Goal: Information Seeking & Learning: Learn about a topic

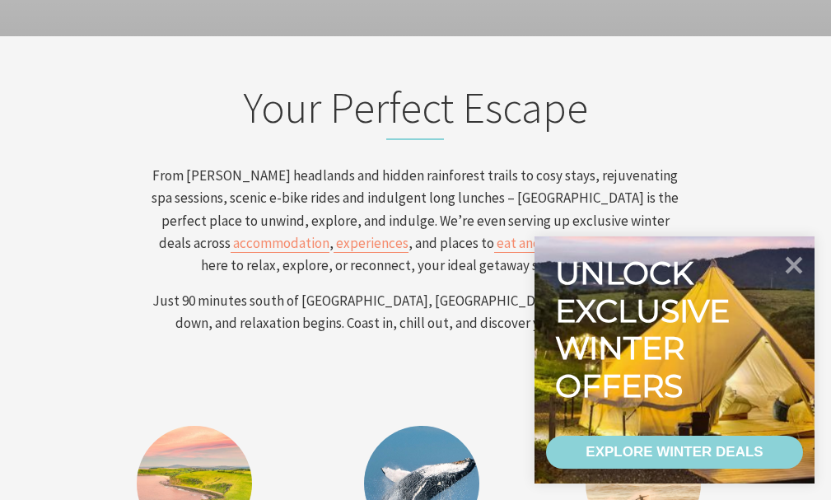
scroll to position [741, 0]
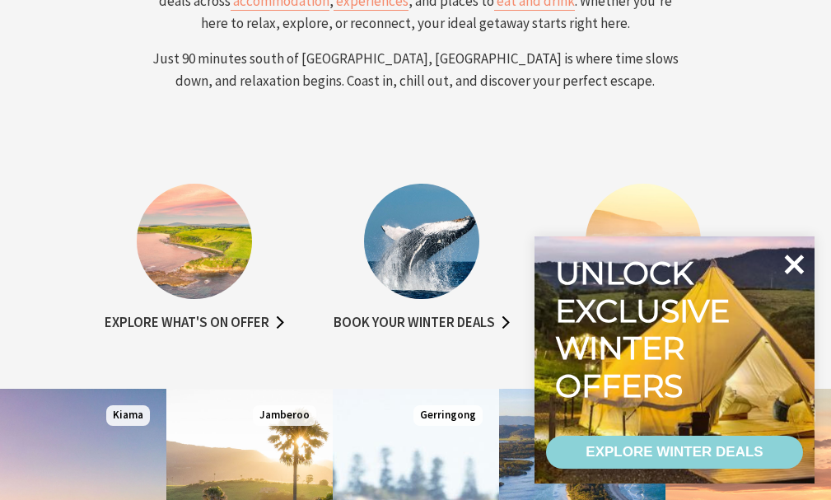
click at [791, 263] on icon at bounding box center [795, 264] width 20 height 20
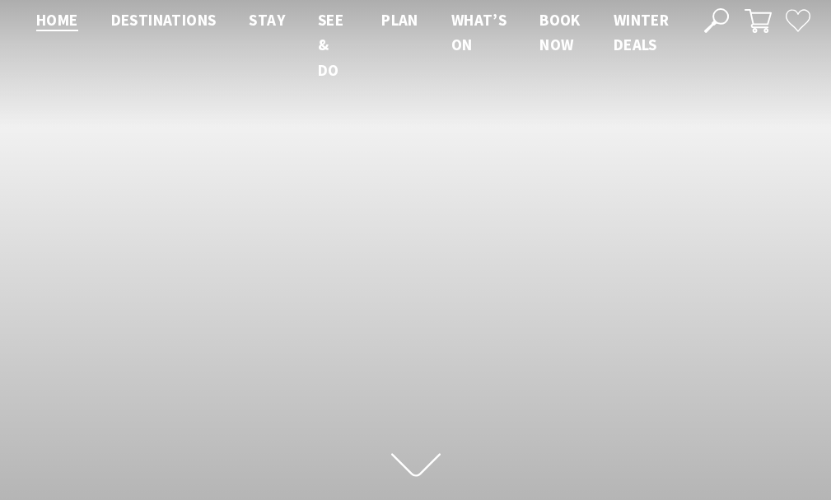
scroll to position [0, 0]
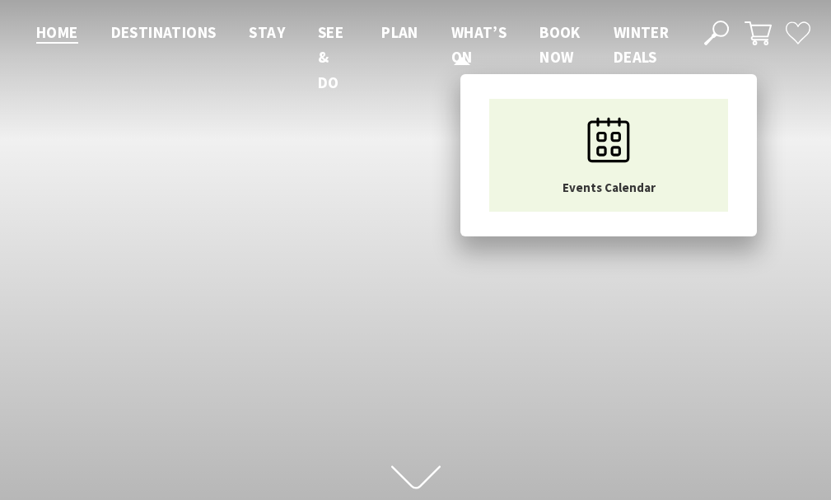
click at [467, 30] on span "What’s On" at bounding box center [478, 44] width 55 height 44
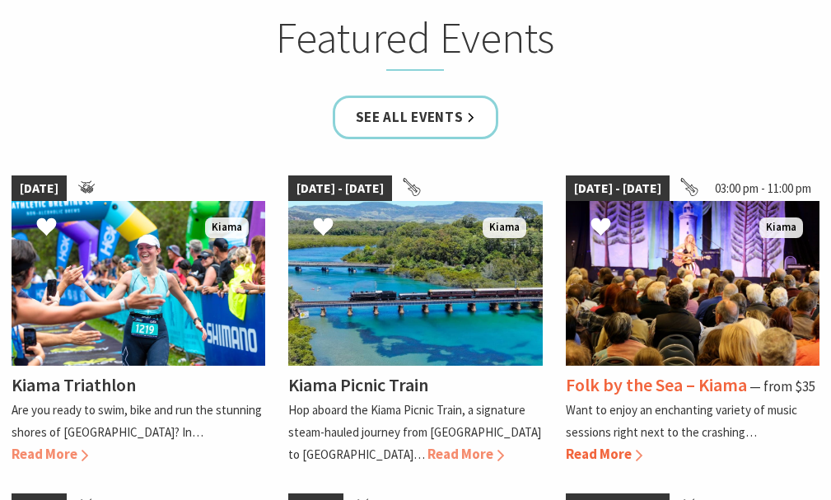
scroll to position [988, 0]
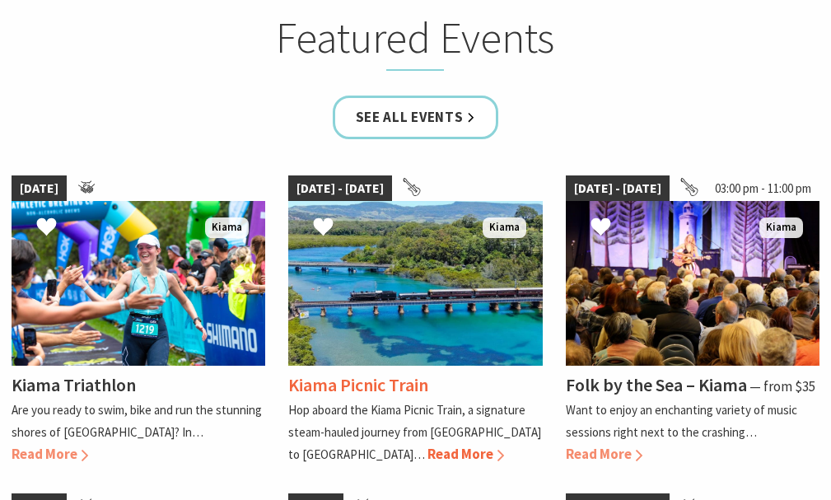
click at [427, 455] on span "Read More" at bounding box center [465, 454] width 77 height 18
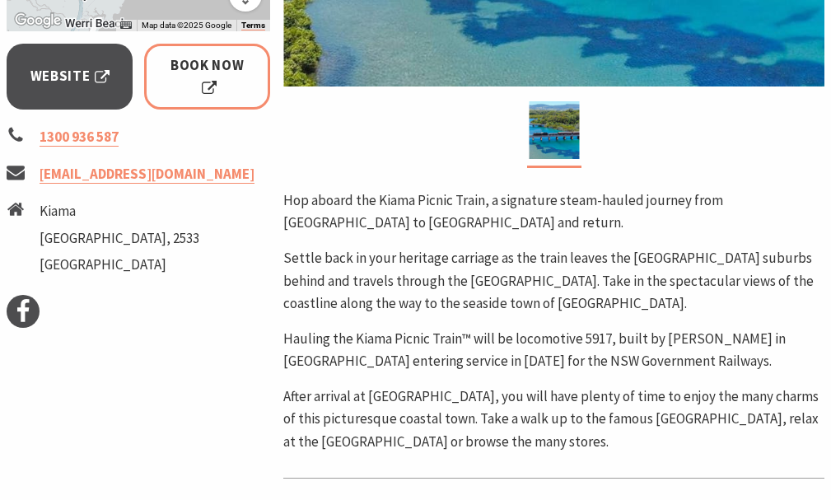
scroll to position [494, 0]
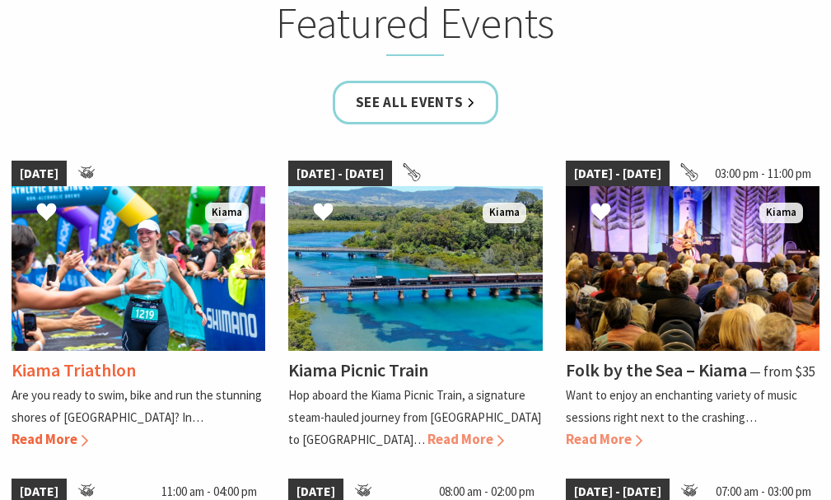
scroll to position [988, 0]
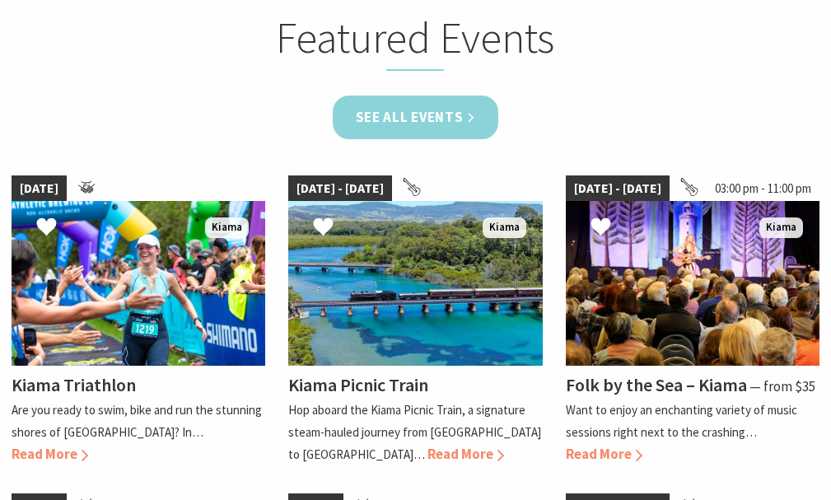
click at [392, 126] on link "See all Events" at bounding box center [416, 118] width 166 height 44
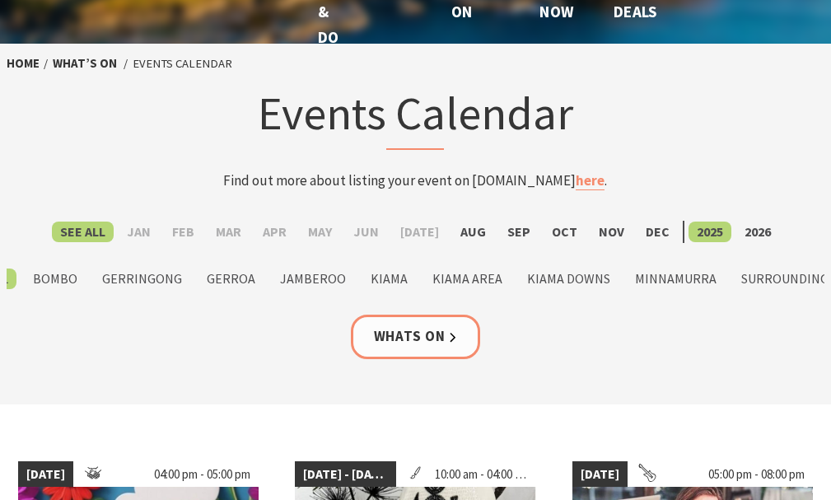
scroll to position [82, 0]
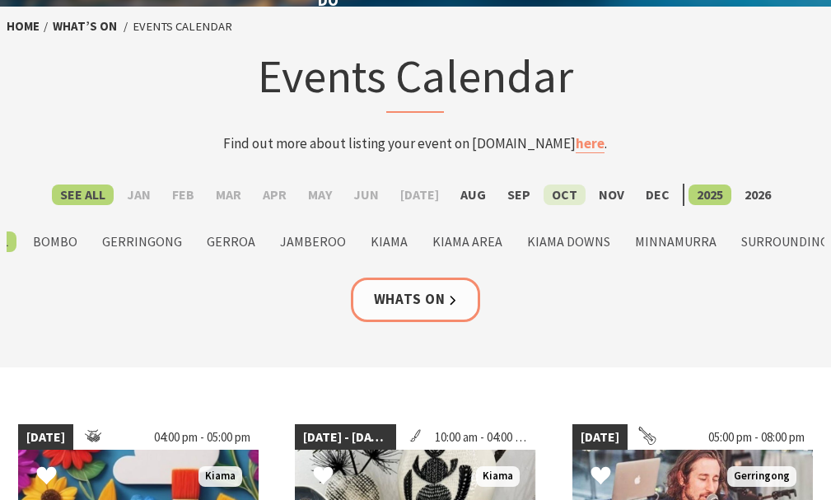
click at [549, 193] on label "Oct" at bounding box center [564, 194] width 42 height 21
click at [0, 0] on input "Oct" at bounding box center [0, 0] width 0 height 0
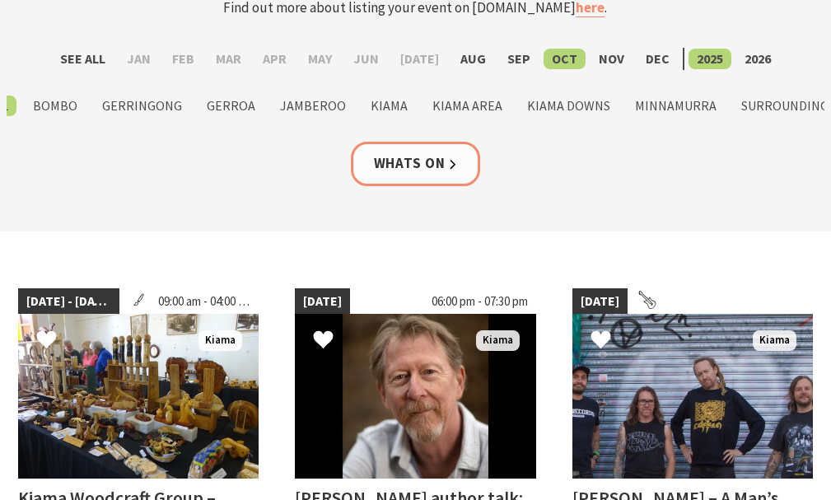
scroll to position [165, 0]
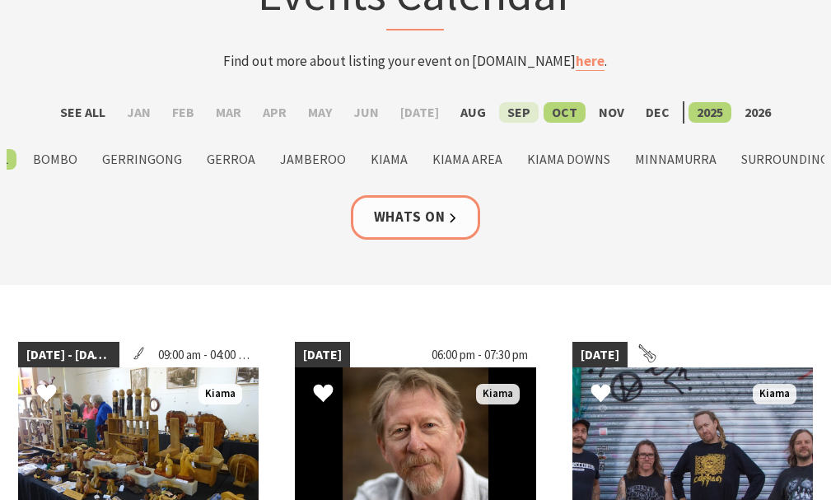
click at [504, 111] on label "Sep" at bounding box center [519, 112] width 40 height 21
click at [0, 0] on input "Sep" at bounding box center [0, 0] width 0 height 0
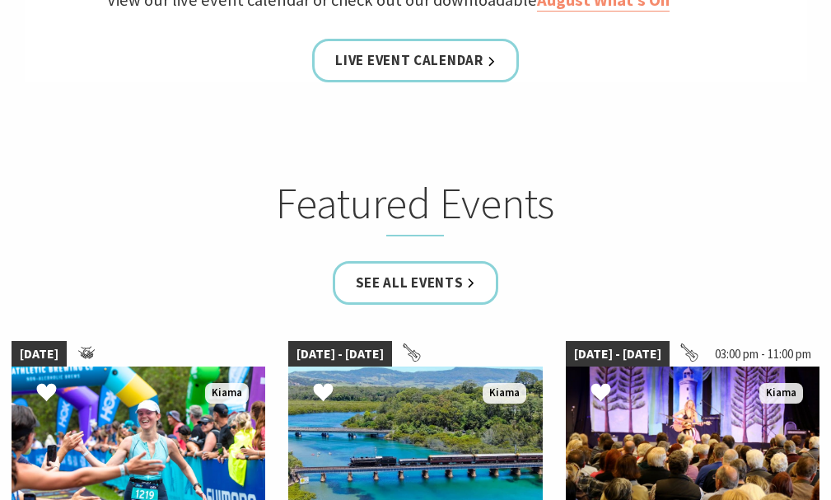
scroll to position [823, 0]
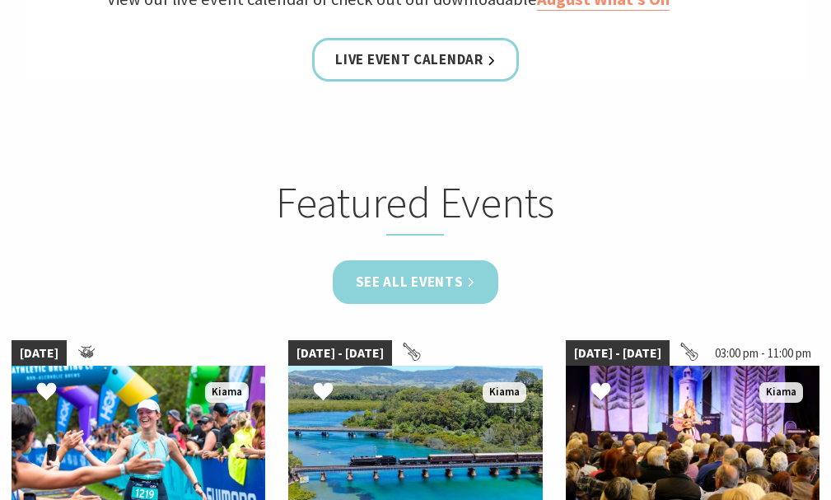
click at [396, 278] on link "See all Events" at bounding box center [416, 282] width 166 height 44
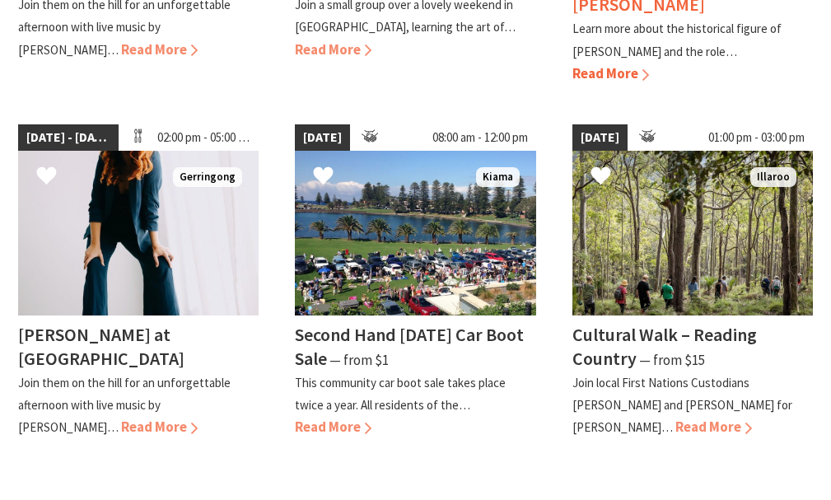
scroll to position [1564, 0]
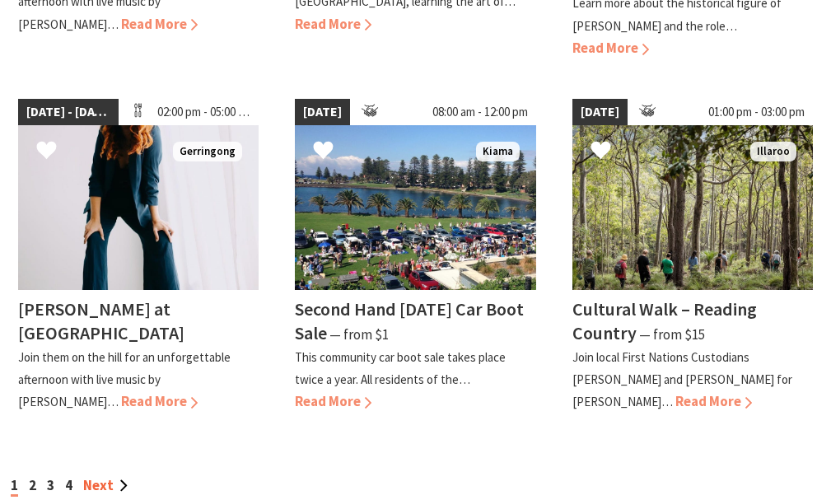
click at [99, 476] on link "Next" at bounding box center [105, 485] width 44 height 18
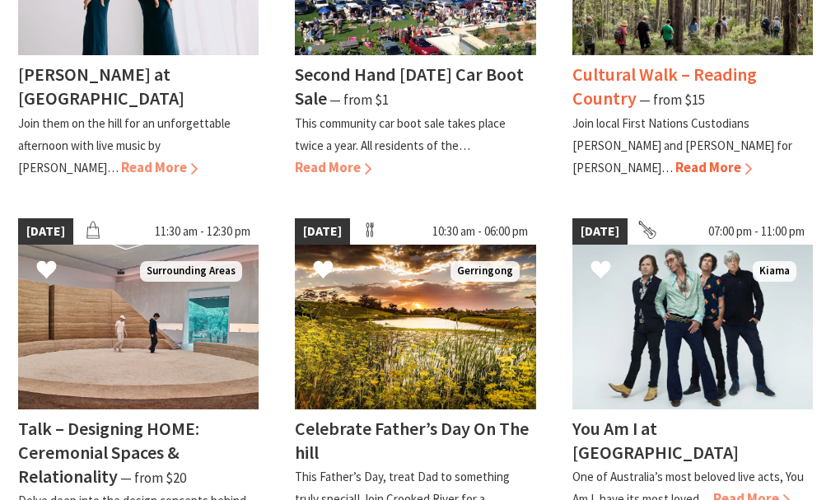
scroll to position [823, 0]
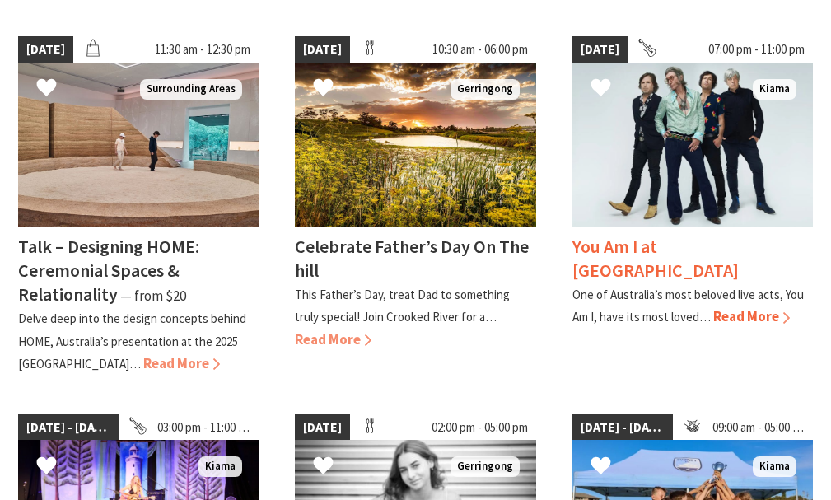
click at [698, 148] on img at bounding box center [692, 145] width 240 height 165
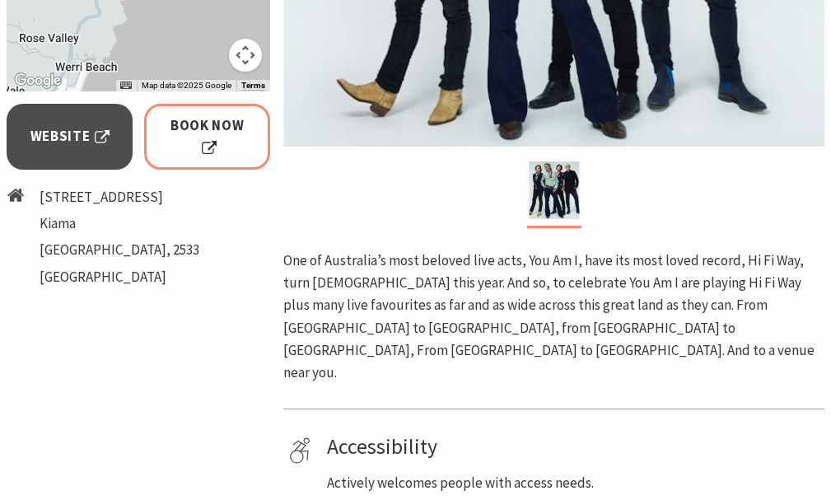
scroll to position [576, 0]
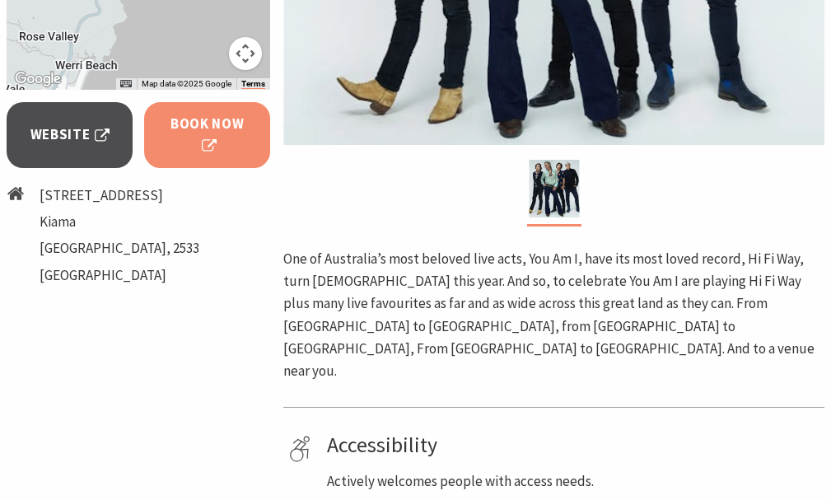
click at [201, 126] on span "Book Now" at bounding box center [207, 135] width 80 height 44
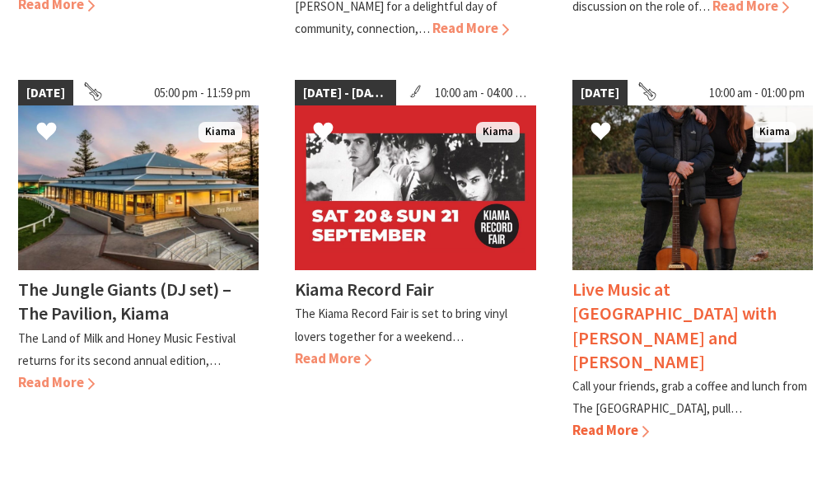
scroll to position [1564, 0]
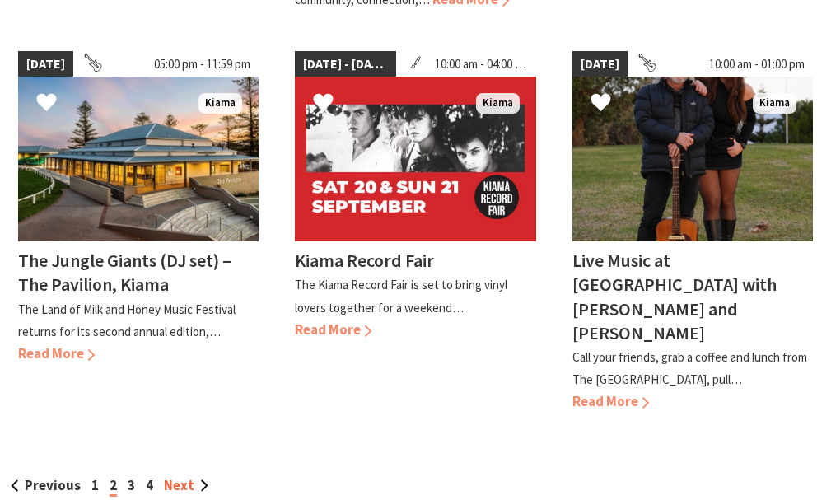
click at [171, 476] on link "Next" at bounding box center [186, 485] width 44 height 18
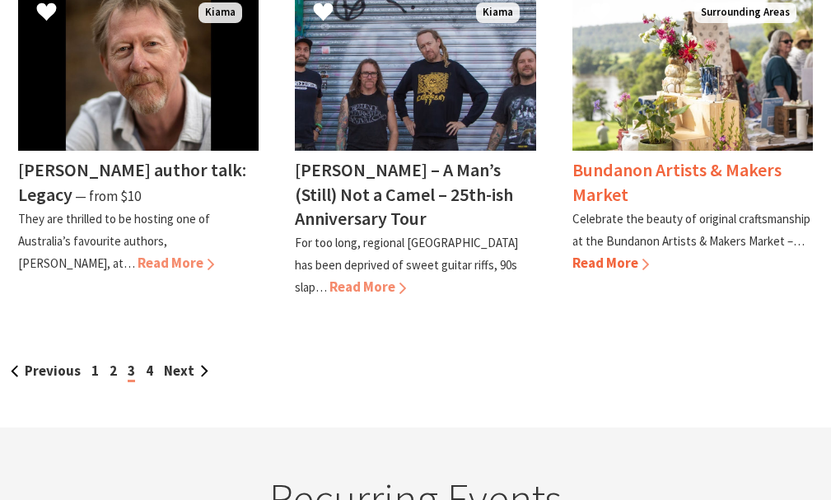
scroll to position [1729, 0]
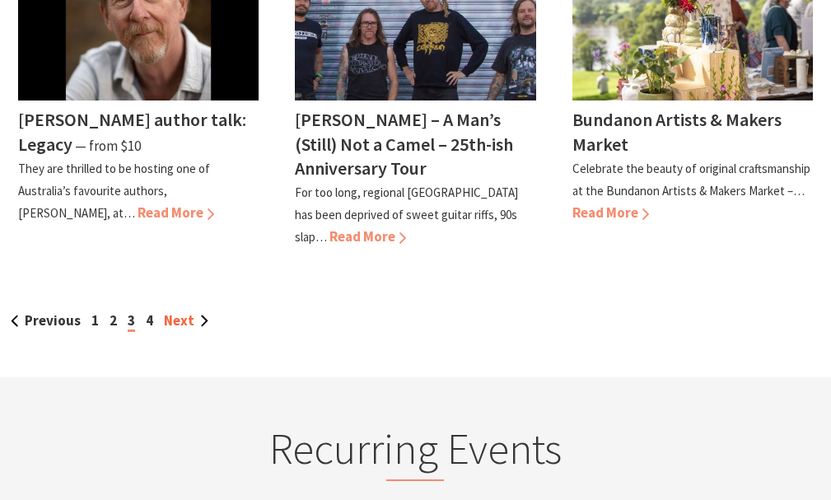
click at [181, 311] on link "Next" at bounding box center [186, 320] width 44 height 18
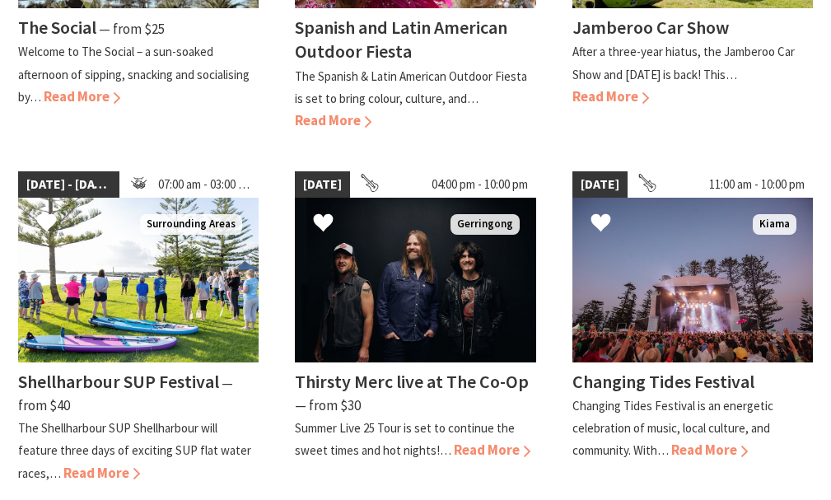
scroll to position [741, 0]
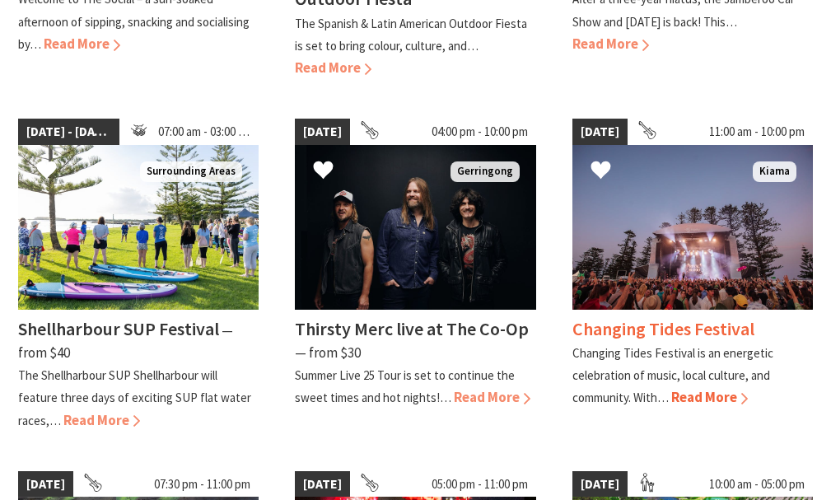
click at [617, 326] on h4 "Changing Tides Festival" at bounding box center [663, 328] width 182 height 23
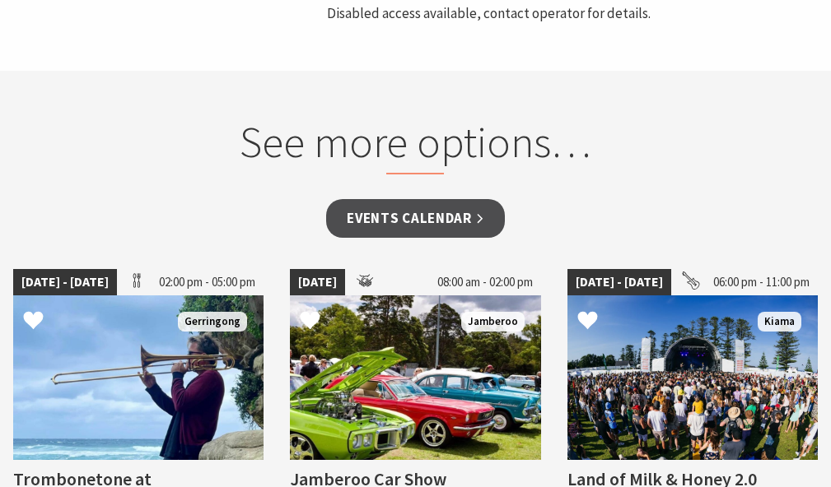
scroll to position [1004, 0]
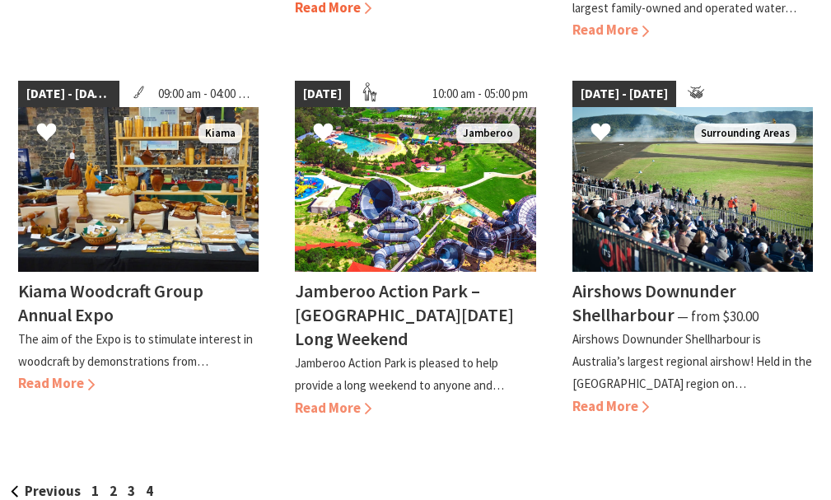
scroll to position [1093, 0]
